Goal: Task Accomplishment & Management: Manage account settings

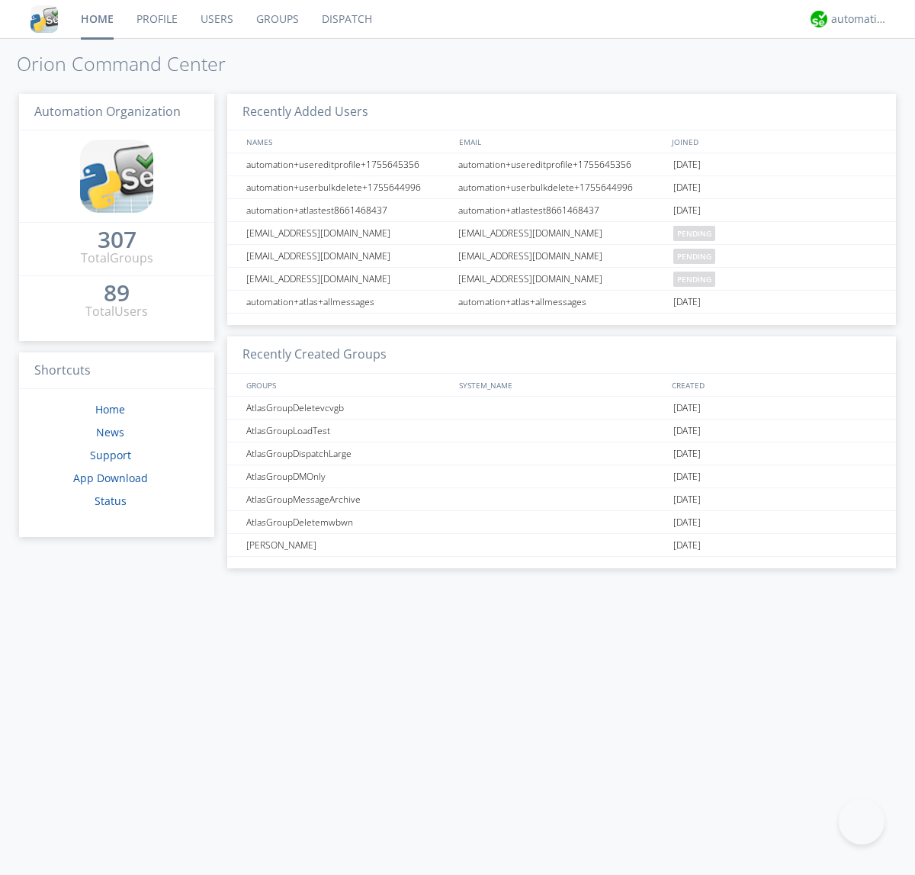
click at [276, 19] on link "Groups" at bounding box center [278, 19] width 66 height 38
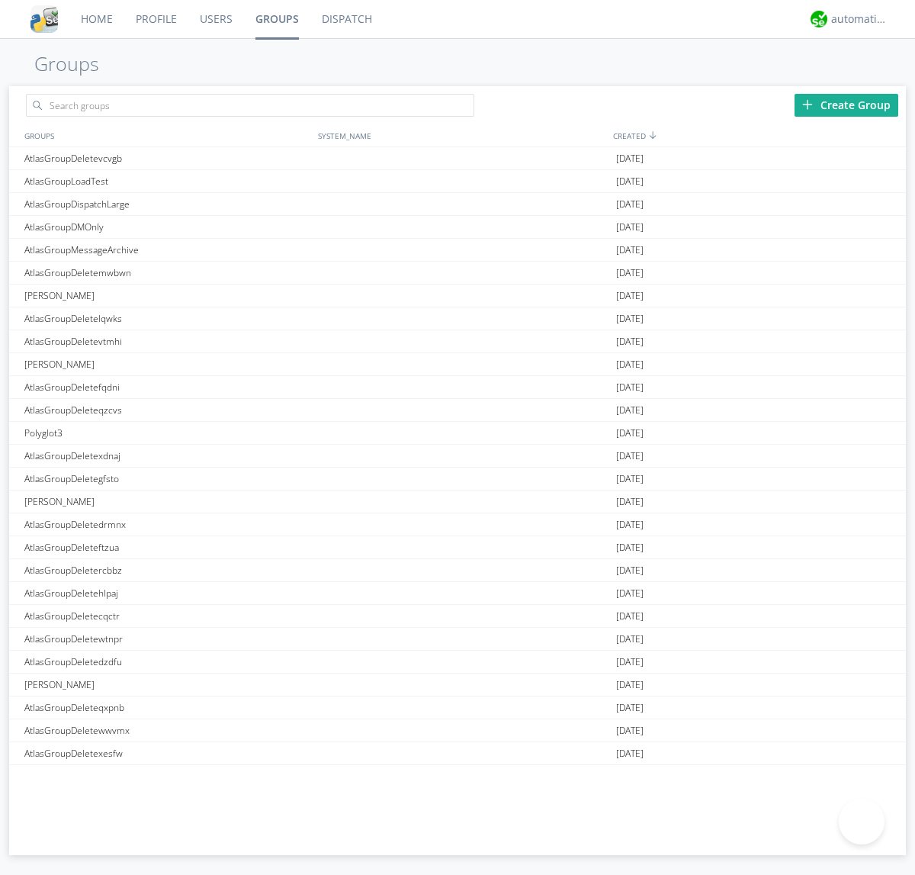
click at [847, 104] on div "Create Group" at bounding box center [847, 105] width 104 height 23
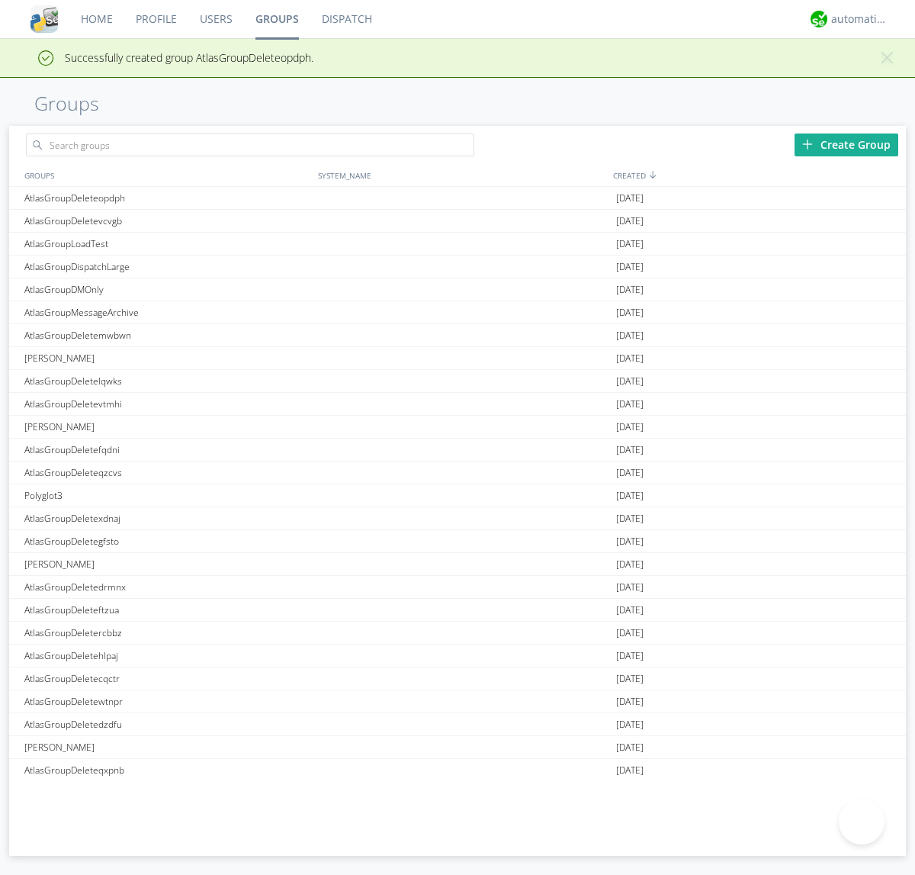
click at [276, 19] on link "Groups" at bounding box center [277, 19] width 66 height 38
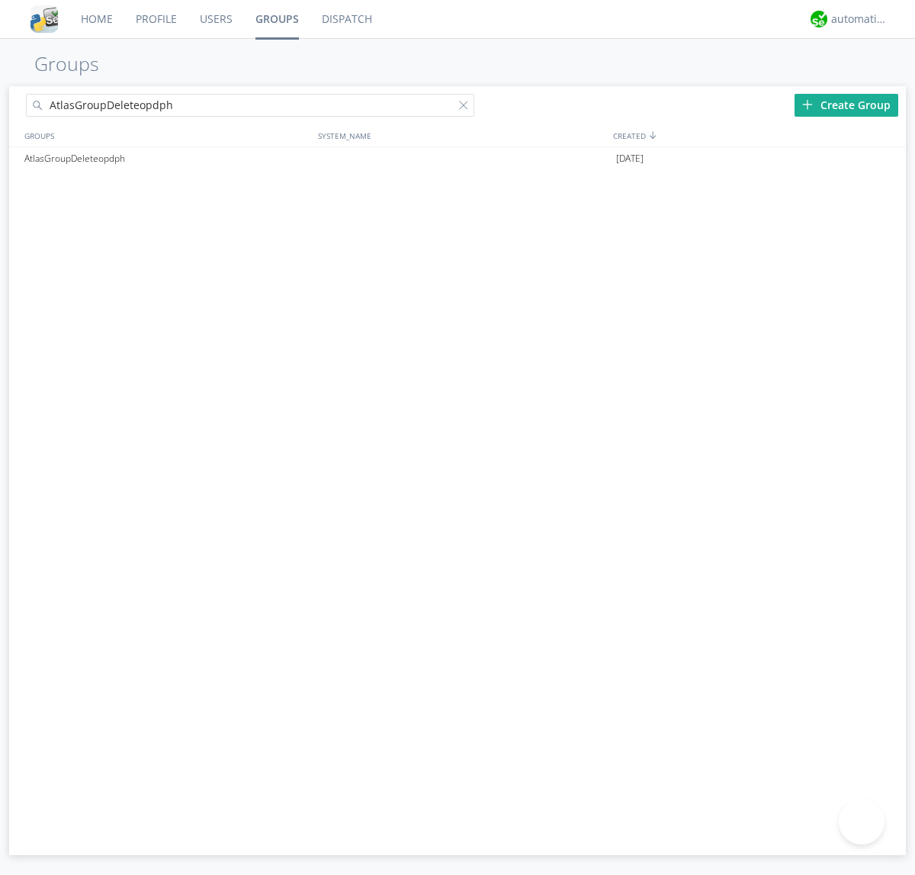
type input "AtlasGroupDeleteopdph"
click at [467, 108] on div at bounding box center [466, 108] width 15 height 15
type input "AtlasGroupDeleteopdph"
click at [167, 158] on div "AtlasGroupDeleteopdph" at bounding box center [168, 158] width 294 height 23
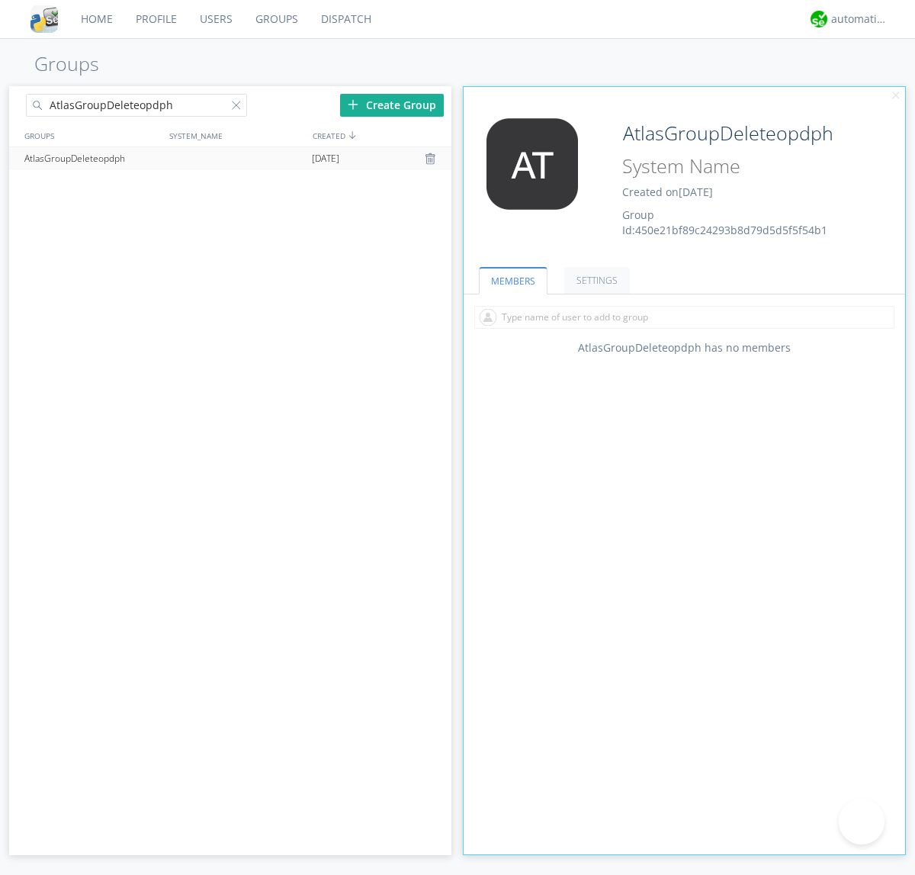
click at [684, 182] on div "AtlasGroupDeleteopdph Created on [DATE] Group Id: 450e21bf89c24293b8d79d5d5f5f5…" at bounding box center [721, 178] width 221 height 120
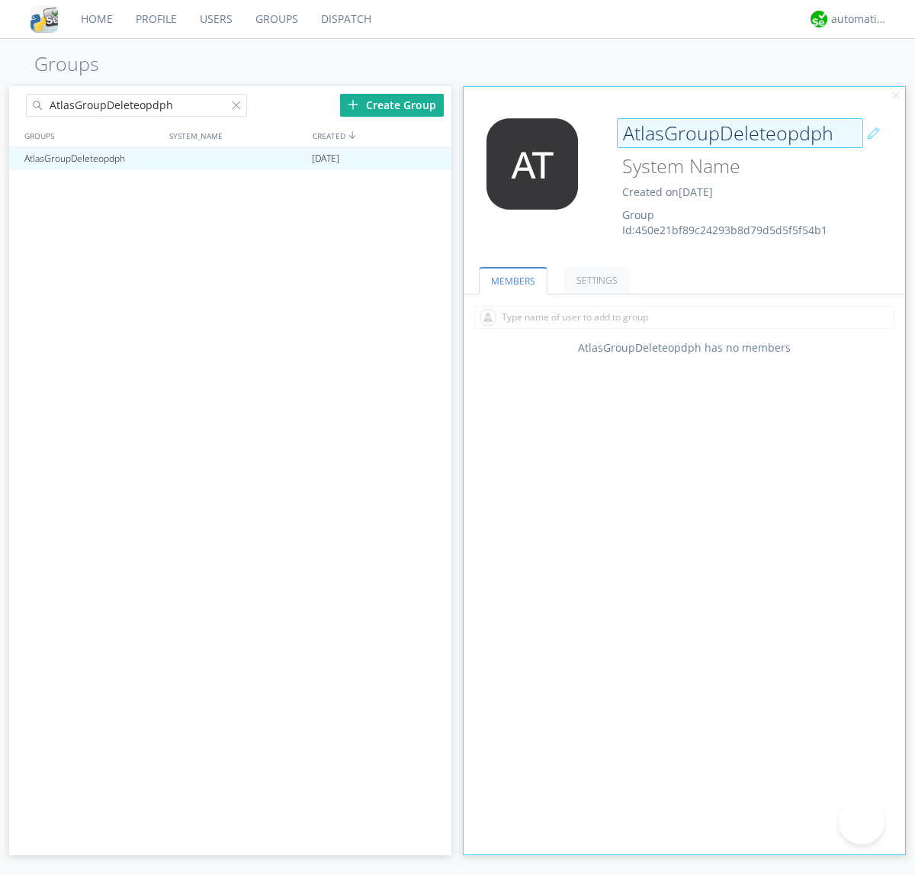
click at [740, 133] on input "AtlasGroupDeleteopdph" at bounding box center [740, 133] width 246 height 31
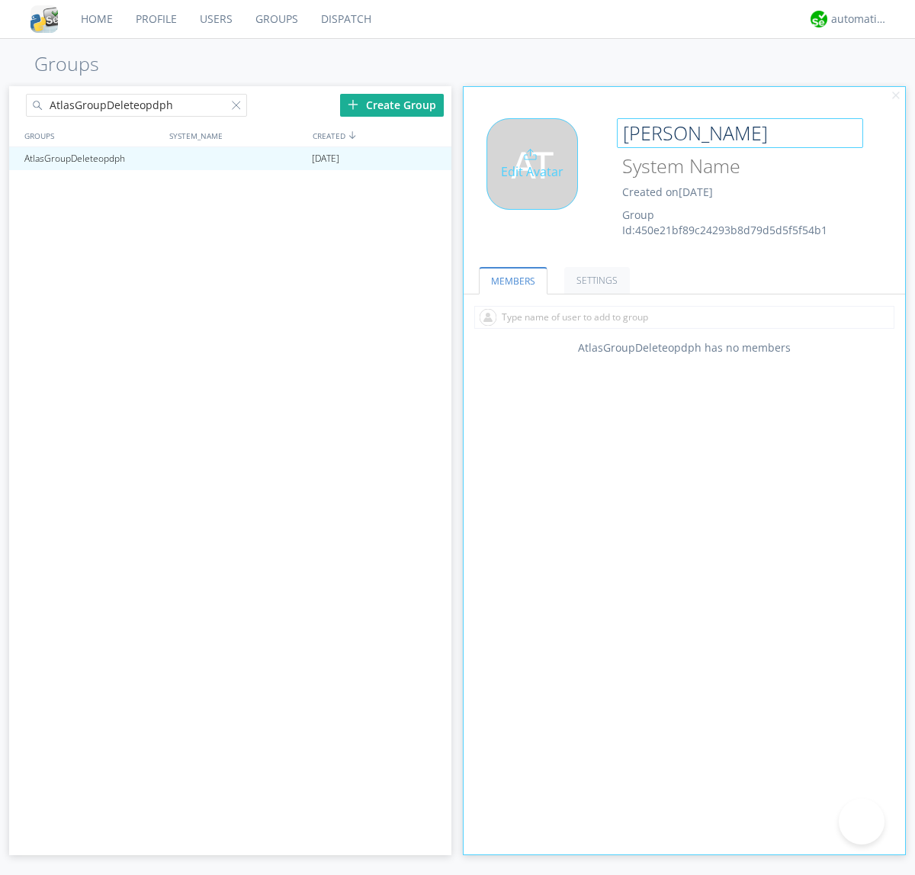
type input "[PERSON_NAME]"
click at [537, 182] on div "Edit Avatar" at bounding box center [533, 164] width 92 height 92
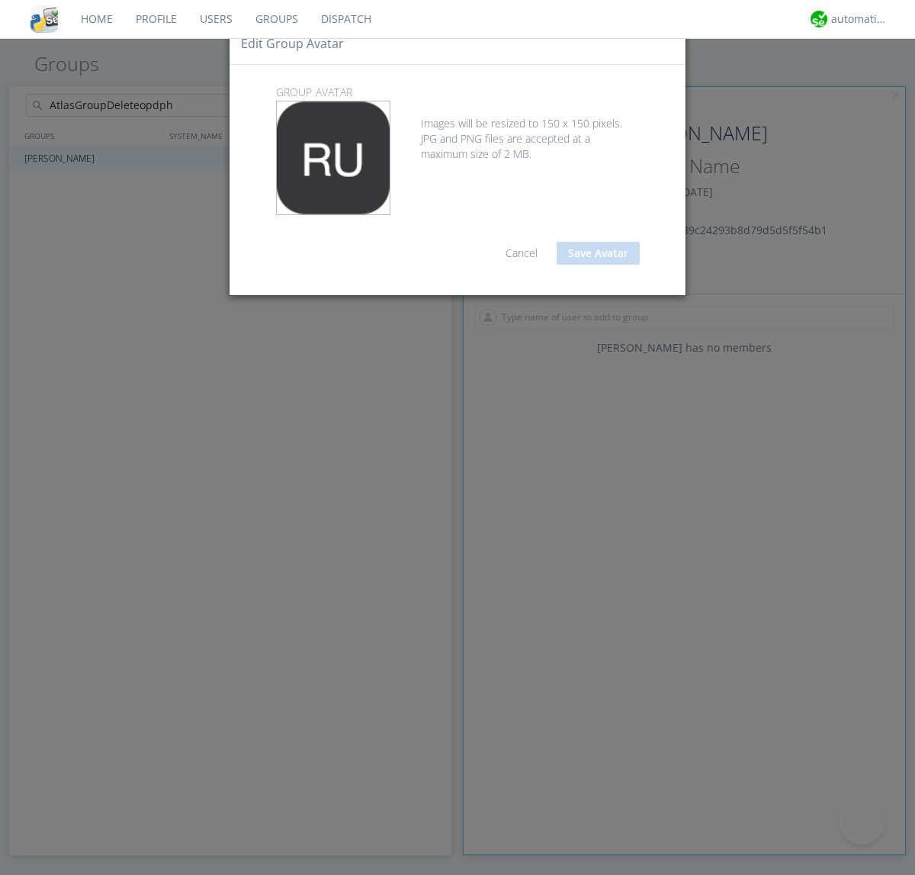
type input "C:\fakepath\selenium.png"
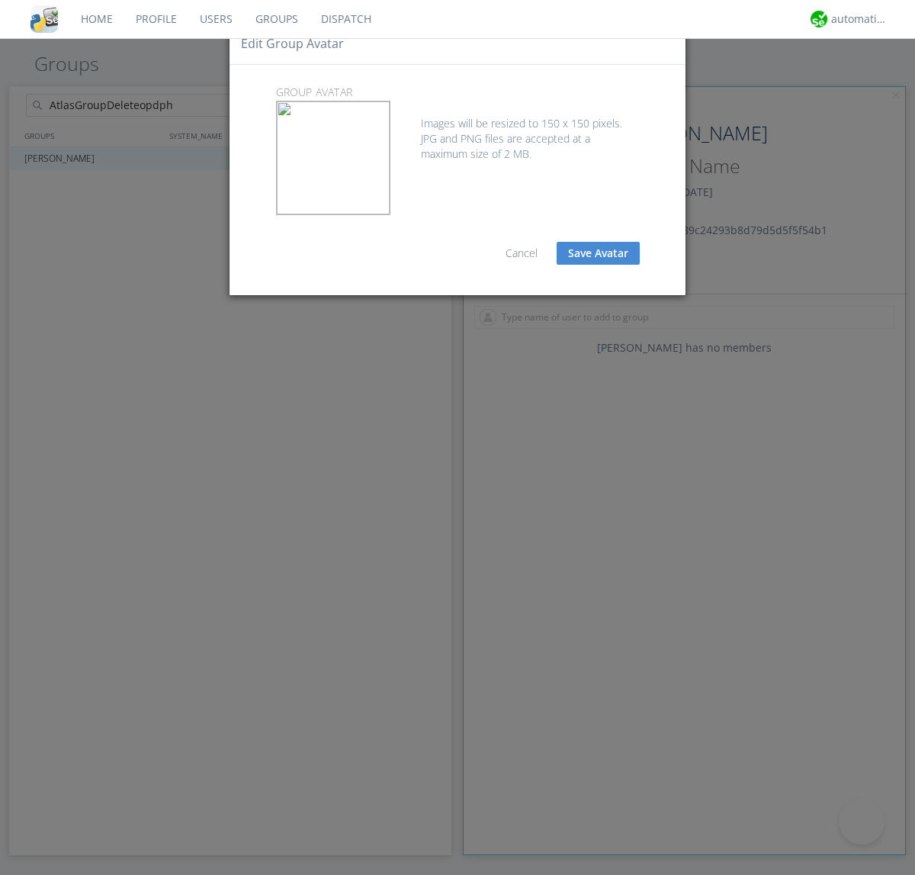
click at [598, 253] on button "Save Avatar" at bounding box center [598, 253] width 83 height 23
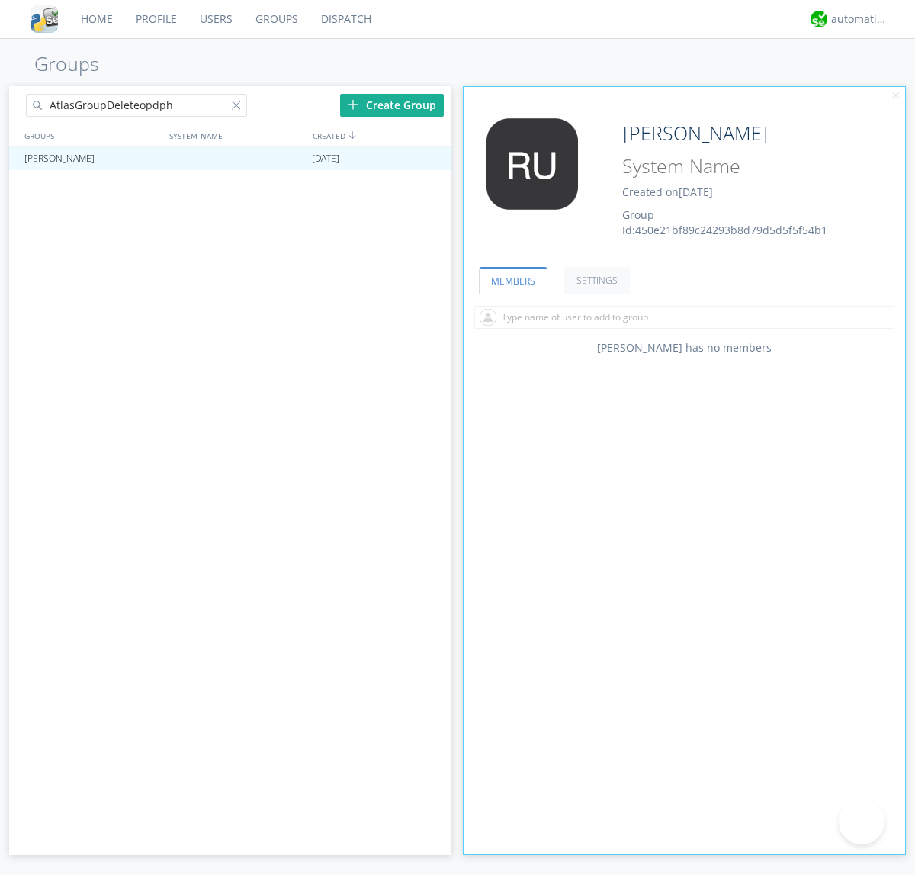
click at [239, 108] on div at bounding box center [239, 108] width 15 height 15
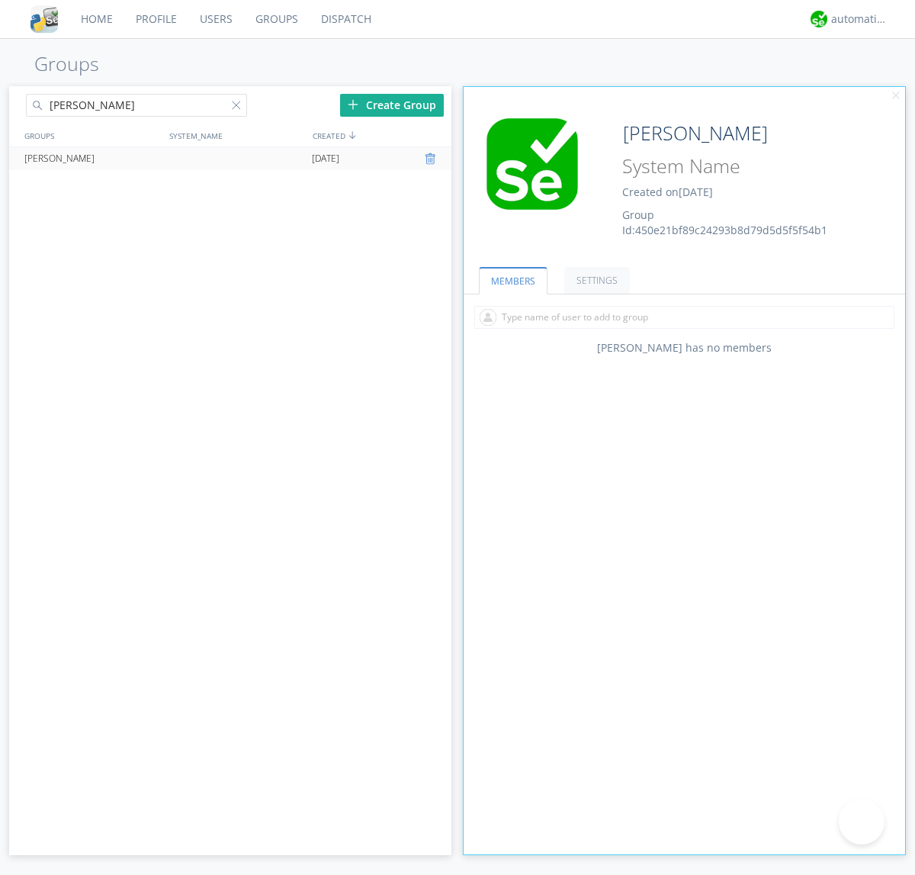
type input "[PERSON_NAME]"
click at [432, 159] on div at bounding box center [432, 159] width 15 height 12
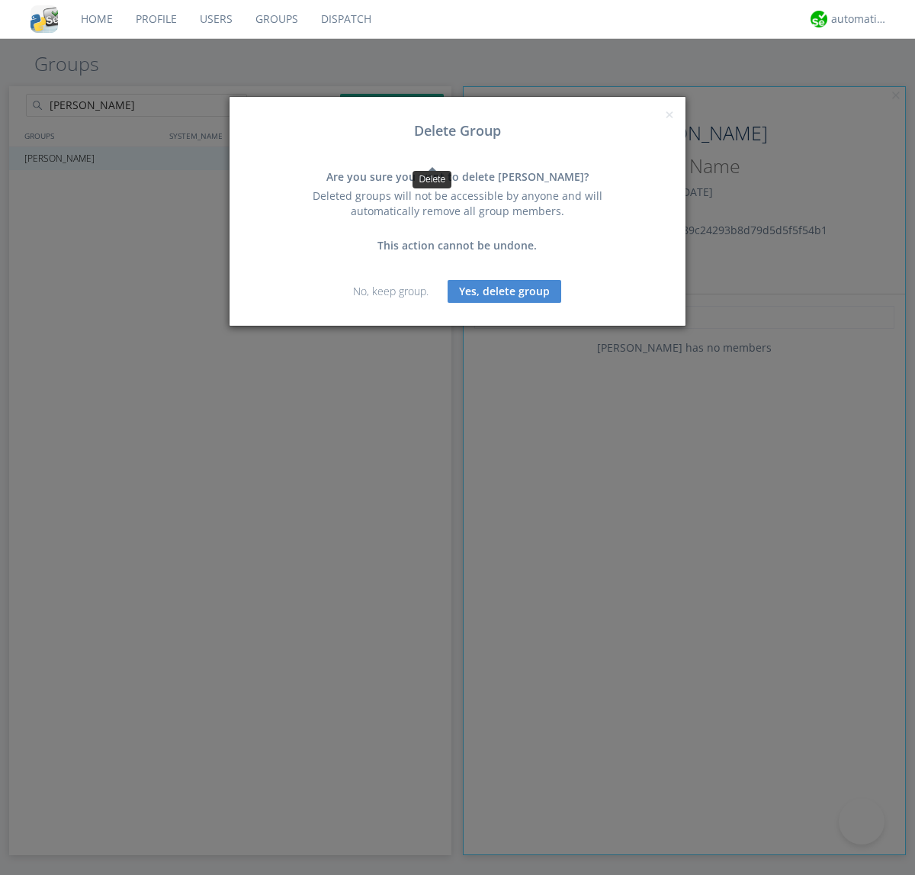
click at [505, 291] on button "Yes, delete group" at bounding box center [505, 291] width 114 height 23
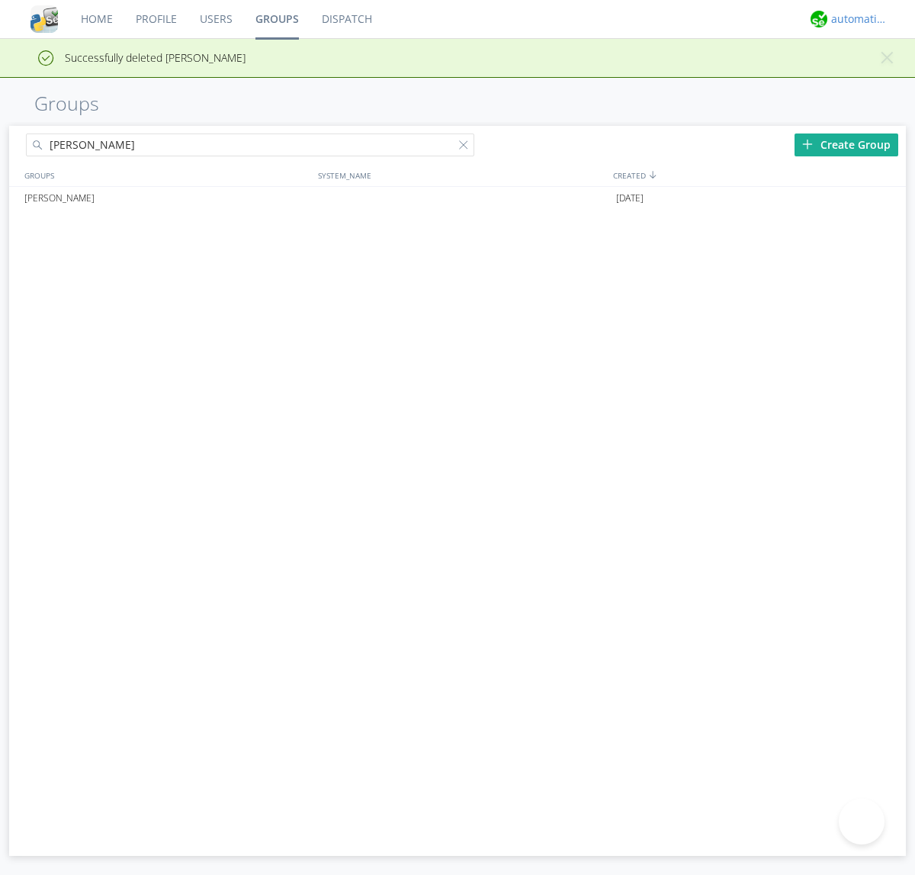
click at [856, 19] on div "automation+atlas" at bounding box center [859, 18] width 57 height 15
